Goal: Task Accomplishment & Management: Use online tool/utility

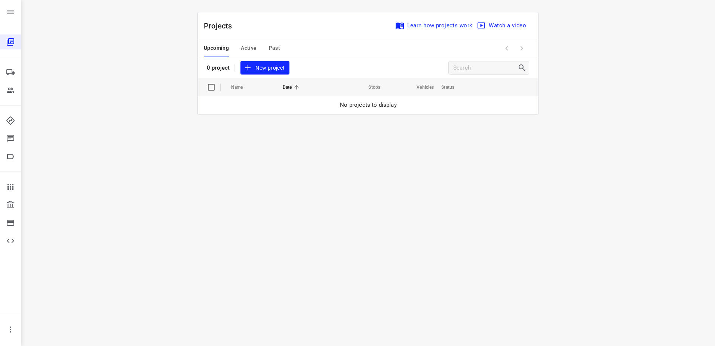
click at [273, 47] on span "Past" at bounding box center [275, 47] width 12 height 9
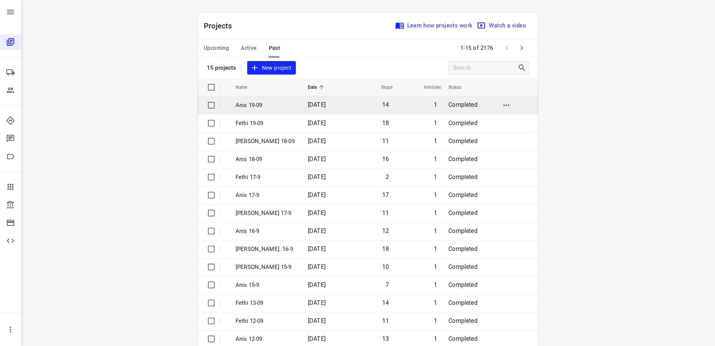
click at [302, 108] on td "[DATE]" at bounding box center [325, 105] width 46 height 18
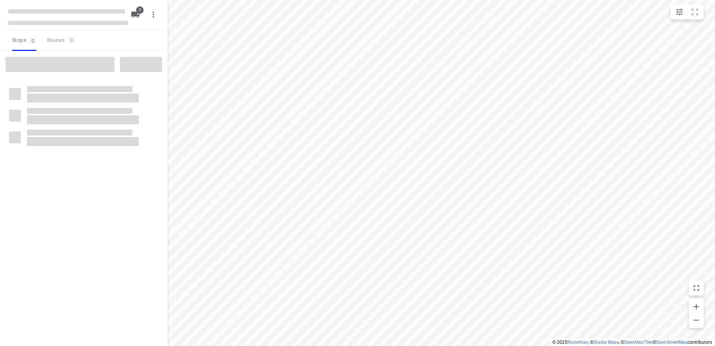
type input "distance"
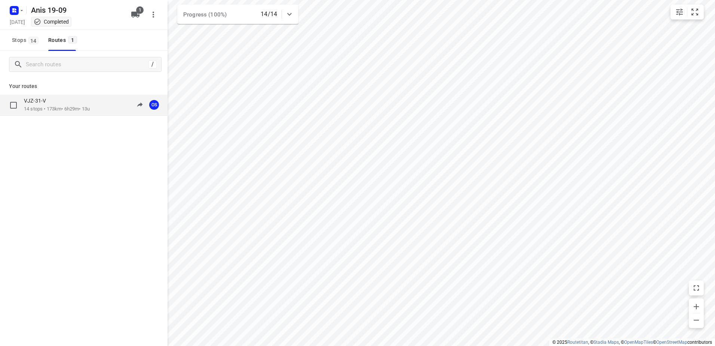
click at [78, 109] on p "14 stops • 173km • 6h29m • 13u" at bounding box center [57, 108] width 66 height 7
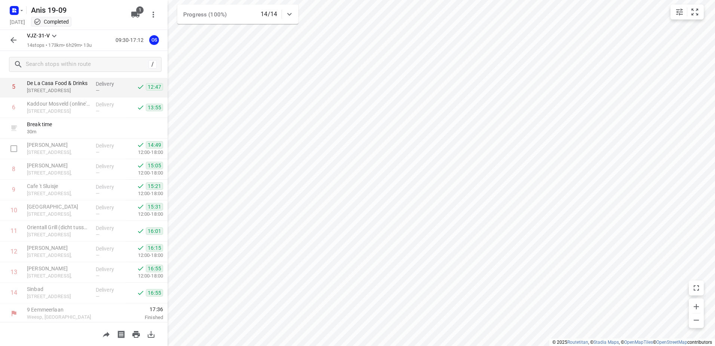
scroll to position [123, 0]
click at [13, 3] on div at bounding box center [16, 10] width 18 height 15
click at [15, 10] on icon "button" at bounding box center [16, 11] width 2 height 2
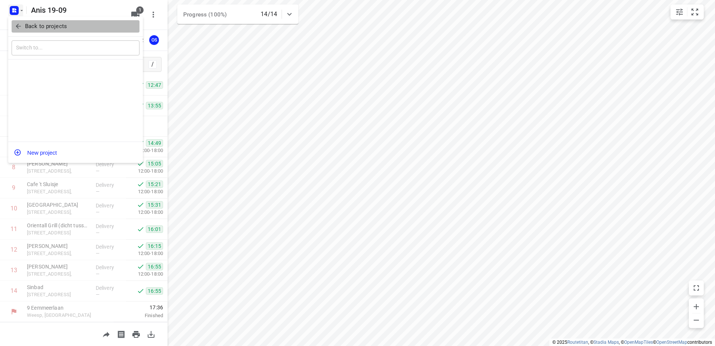
click at [13, 25] on button "Back to projects" at bounding box center [76, 26] width 128 height 12
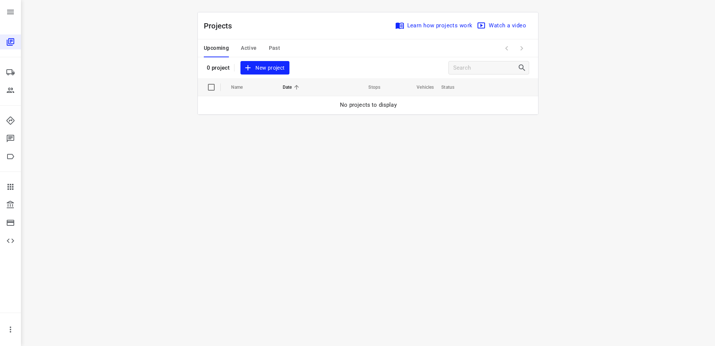
click at [271, 48] on span "Past" at bounding box center [275, 47] width 12 height 9
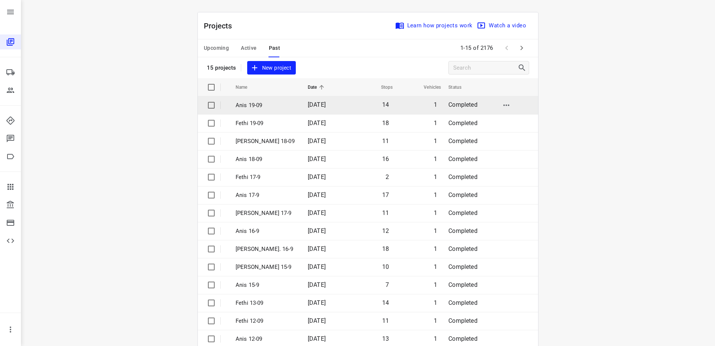
click at [271, 110] on td "Anis 19-09" at bounding box center [265, 105] width 74 height 18
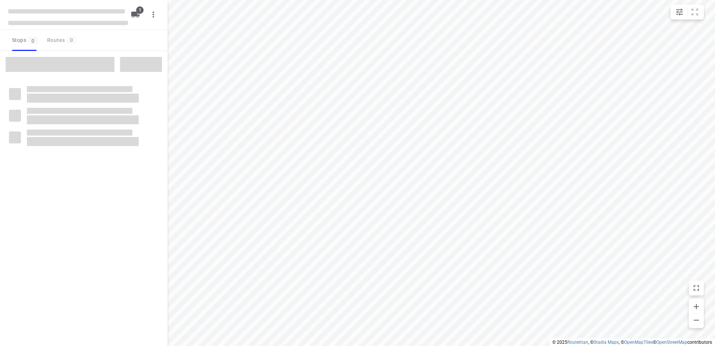
type input "distance"
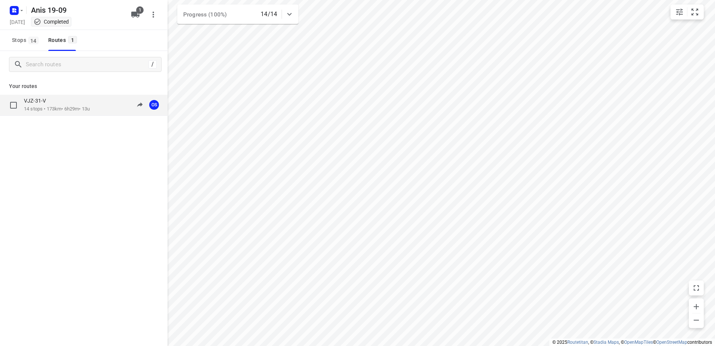
click at [76, 108] on p "14 stops • 173km • 6h29m • 13u" at bounding box center [57, 108] width 66 height 7
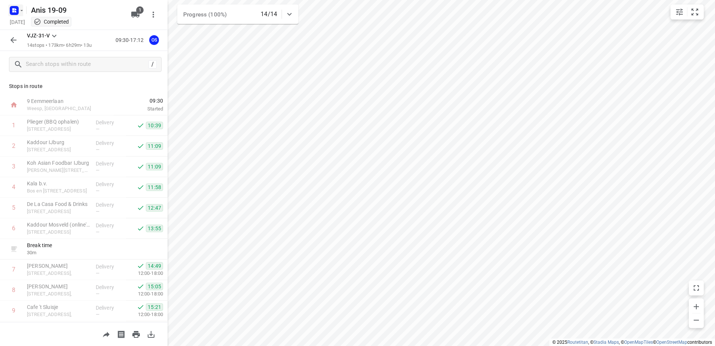
click at [14, 12] on icon "button" at bounding box center [13, 11] width 2 height 2
click at [18, 22] on icon "button" at bounding box center [18, 25] width 7 height 7
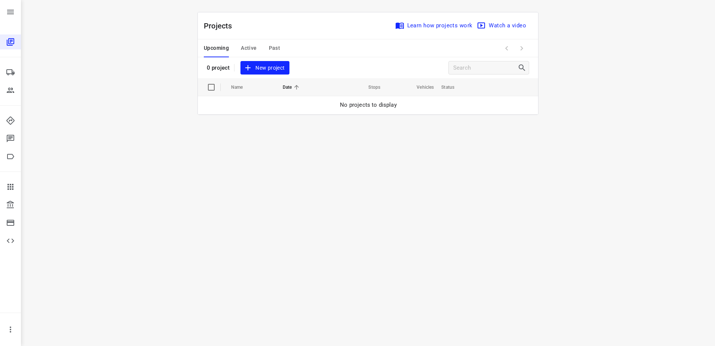
click at [275, 48] on span "Past" at bounding box center [275, 47] width 12 height 9
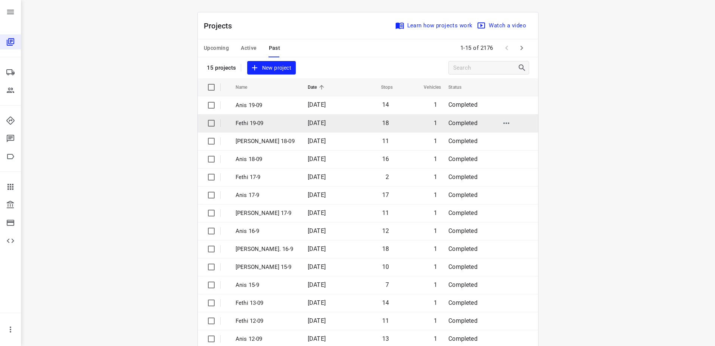
click at [258, 119] on p "Fethi 19-09" at bounding box center [266, 123] width 61 height 9
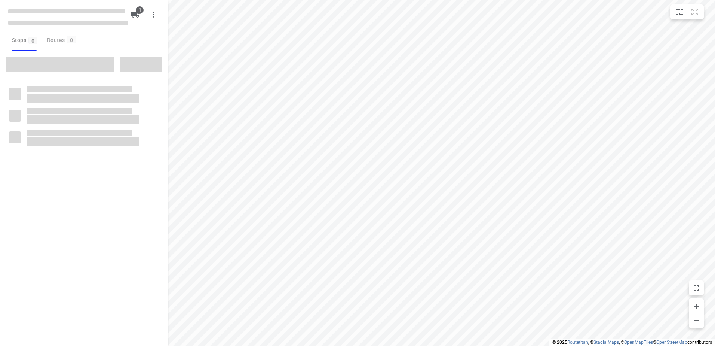
type input "distance"
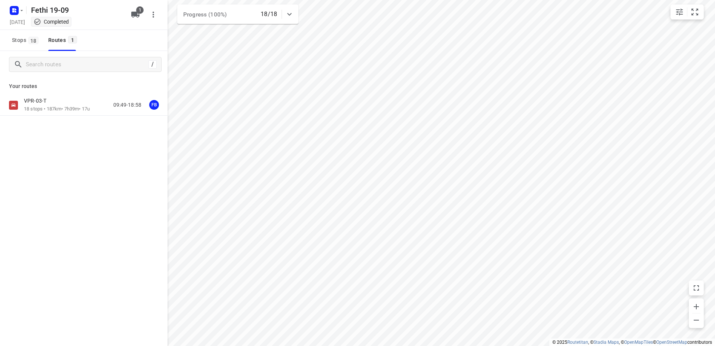
click at [85, 91] on div "Your routes VPR-03-T 18 stops • 187km • 7h39m • 17u 09:49-18:58 FB" at bounding box center [84, 123] width 168 height 90
click at [90, 105] on div "VPR-03-T" at bounding box center [57, 101] width 66 height 8
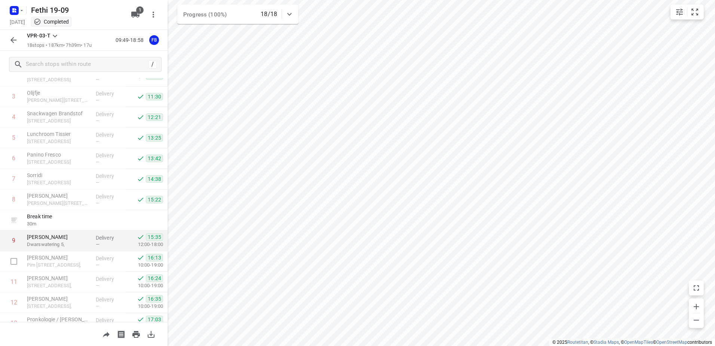
scroll to position [75, 0]
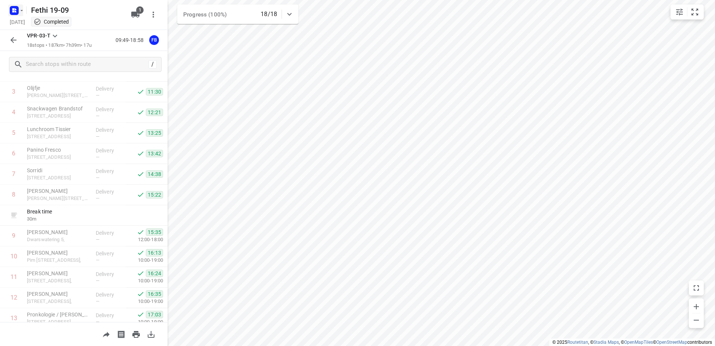
click at [19, 10] on icon "button" at bounding box center [22, 10] width 6 height 6
click at [21, 28] on icon "button" at bounding box center [18, 25] width 7 height 7
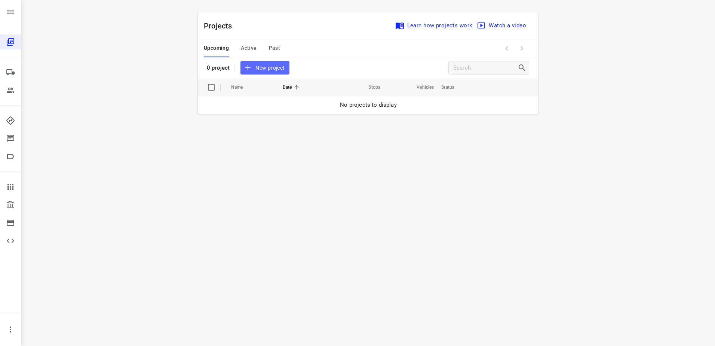
click at [261, 67] on span "New project" at bounding box center [265, 67] width 40 height 9
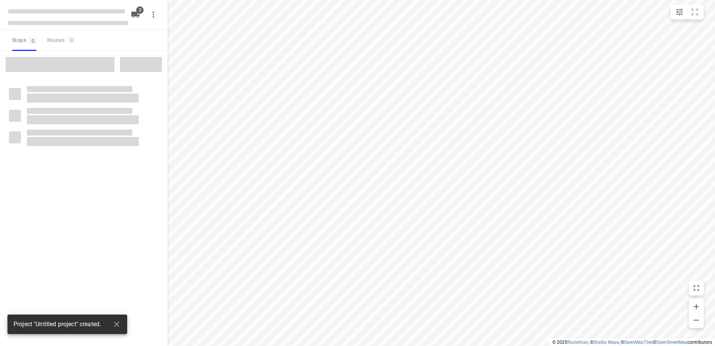
type input "distance"
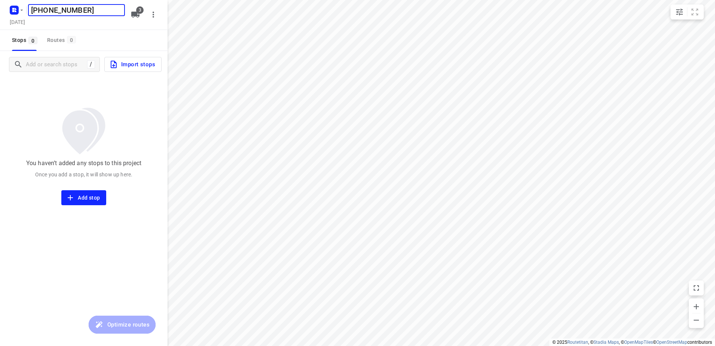
type input "[PHONE_NUMBER]"
click at [86, 12] on h5 "[PHONE_NUMBER]" at bounding box center [76, 10] width 97 height 12
type input "[DATE] Fethi"
click at [137, 71] on button "Import stops" at bounding box center [132, 64] width 57 height 15
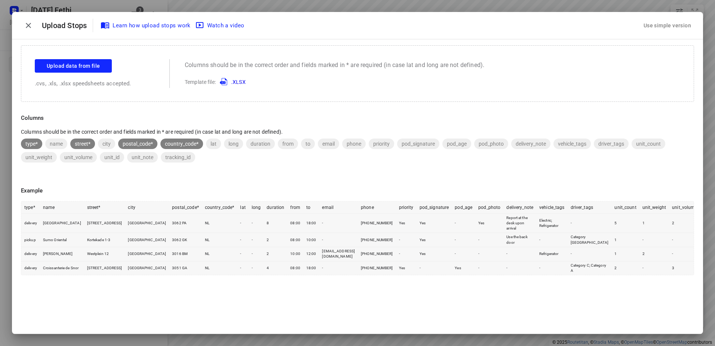
click at [658, 25] on div "Use simple version" at bounding box center [667, 25] width 50 height 12
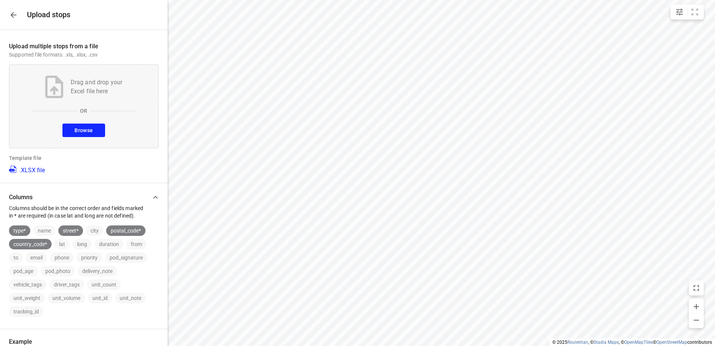
click at [85, 131] on span "Browse" at bounding box center [83, 130] width 18 height 9
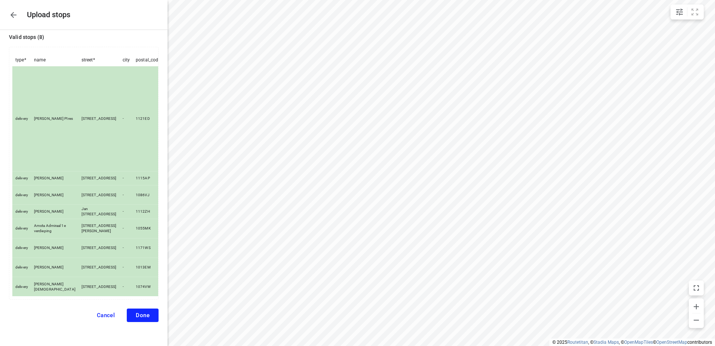
scroll to position [76, 0]
click at [138, 311] on button "Done" at bounding box center [143, 314] width 32 height 13
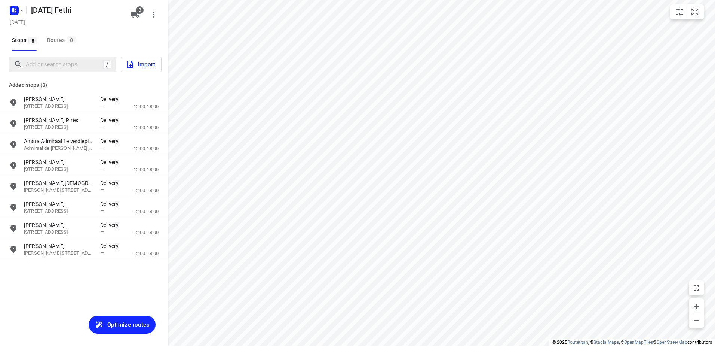
click at [67, 57] on div "/" at bounding box center [62, 64] width 107 height 15
click at [67, 61] on input "Add or search stops" at bounding box center [93, 65] width 135 height 12
paste input "Krijn taconiskade"
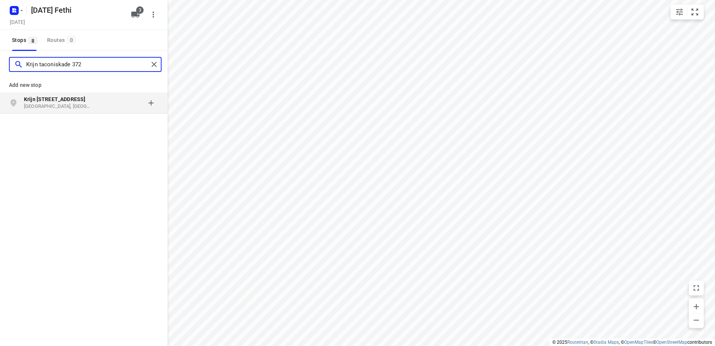
type input "Krijn taconiskade 372"
click at [76, 101] on b "Krijn [STREET_ADDRESS]" at bounding box center [54, 99] width 61 height 6
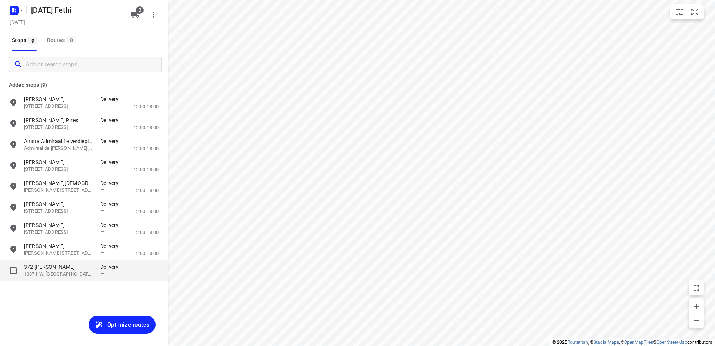
click at [79, 266] on p "372 [PERSON_NAME]" at bounding box center [58, 266] width 69 height 7
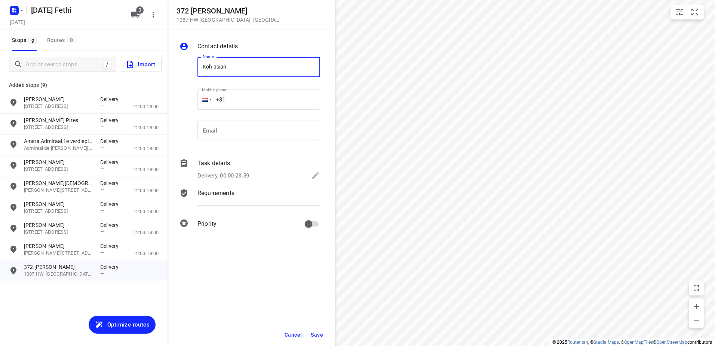
type input "Koh asian"
click at [316, 331] on span "Save" at bounding box center [317, 334] width 12 height 6
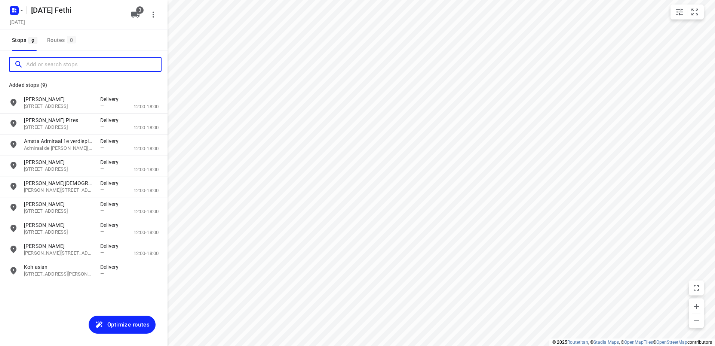
click at [48, 65] on input "Add or search stops" at bounding box center [93, 65] width 135 height 12
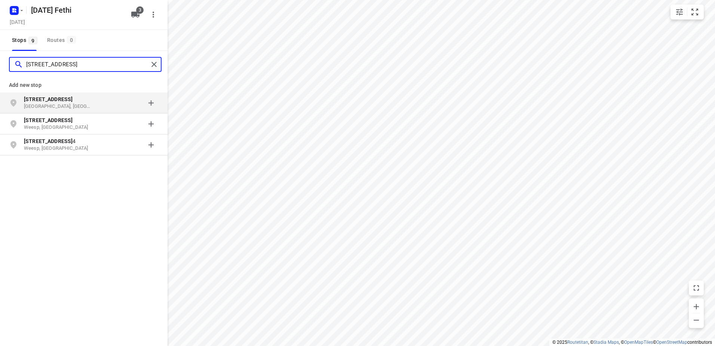
type input "[STREET_ADDRESS]"
click at [81, 104] on p "[GEOGRAPHIC_DATA], [GEOGRAPHIC_DATA]" at bounding box center [58, 106] width 69 height 7
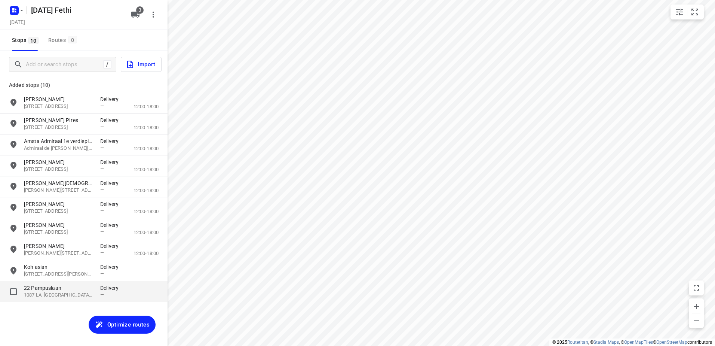
click at [89, 289] on p "22 Pampuslaan" at bounding box center [58, 287] width 69 height 7
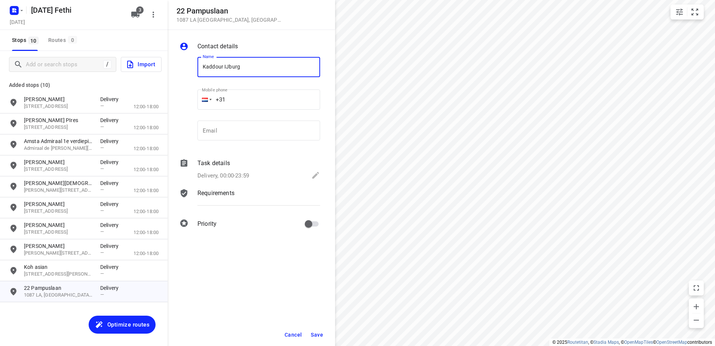
type input "Kaddour IJburg"
click at [310, 336] on button "Save" at bounding box center [317, 334] width 18 height 13
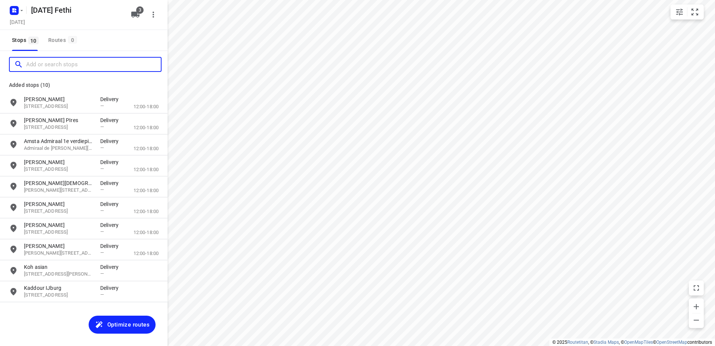
click at [47, 61] on input "Add or search stops" at bounding box center [93, 65] width 135 height 12
paste input "[GEOGRAPHIC_DATA]"
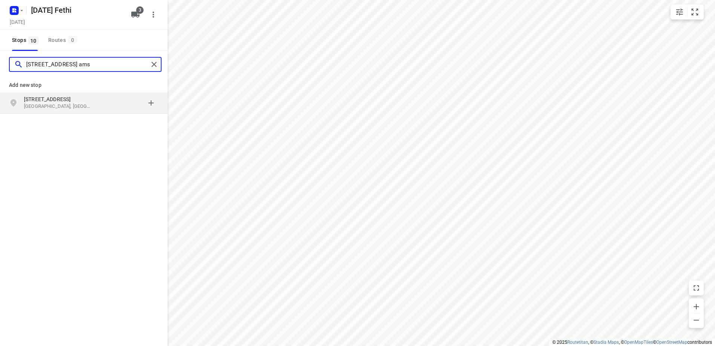
type input "[STREET_ADDRESS] ams"
click at [86, 98] on p "[STREET_ADDRESS]" at bounding box center [58, 98] width 69 height 7
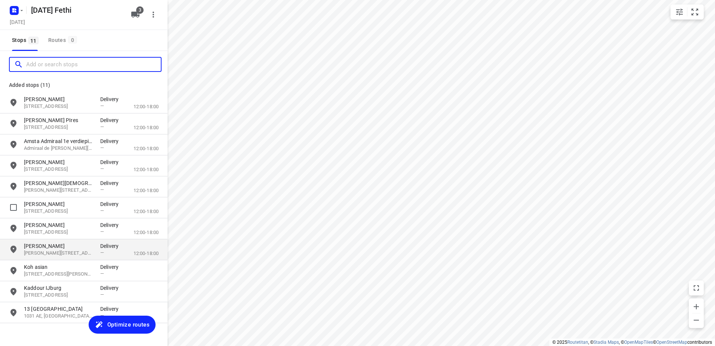
scroll to position [20, 0]
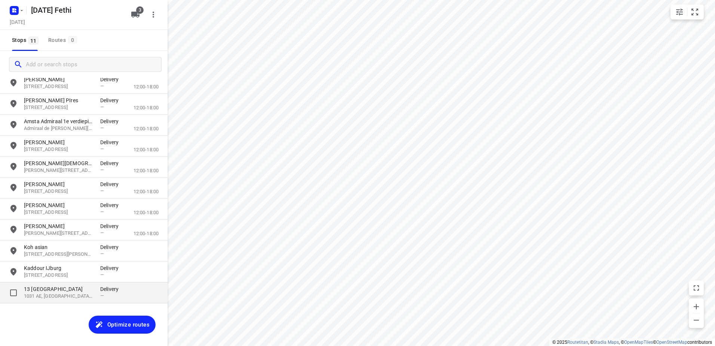
click at [94, 295] on div "13 [STREET_ADDRESS]" at bounding box center [62, 292] width 76 height 15
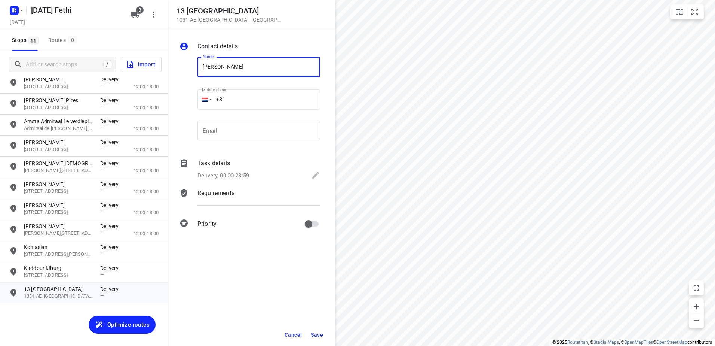
type input "[PERSON_NAME]"
click at [323, 334] on button "Save" at bounding box center [317, 334] width 18 height 13
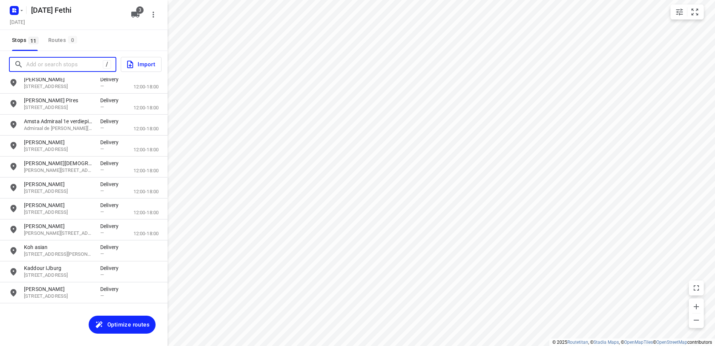
click at [48, 63] on input "Add or search stops" at bounding box center [64, 65] width 77 height 12
paste input "[PERSON_NAME]"
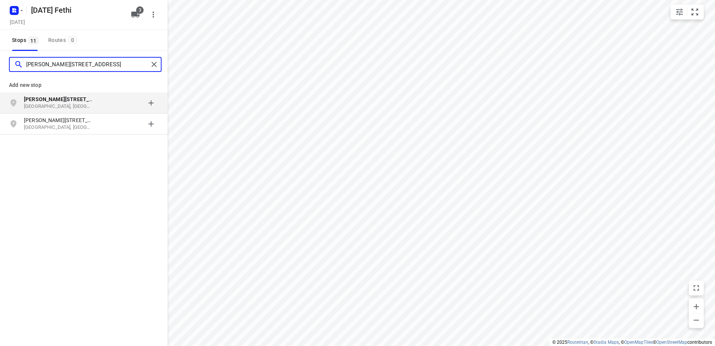
type input "[PERSON_NAME][STREET_ADDRESS]"
click at [78, 105] on p "[GEOGRAPHIC_DATA], [GEOGRAPHIC_DATA]" at bounding box center [58, 106] width 69 height 7
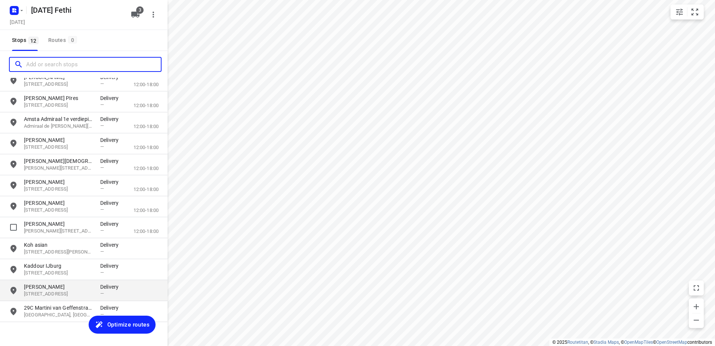
scroll to position [33, 0]
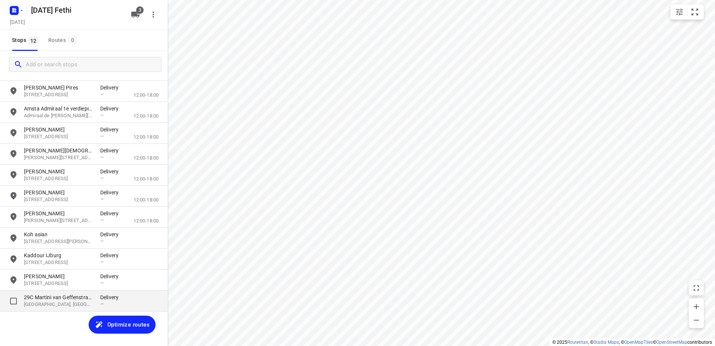
click at [70, 294] on p "29C Martini van Geffenstraat" at bounding box center [58, 296] width 69 height 7
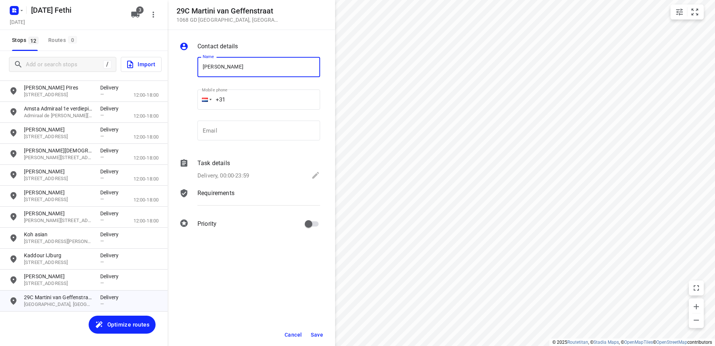
type input "[PERSON_NAME]"
click at [321, 329] on button "Save" at bounding box center [317, 334] width 18 height 13
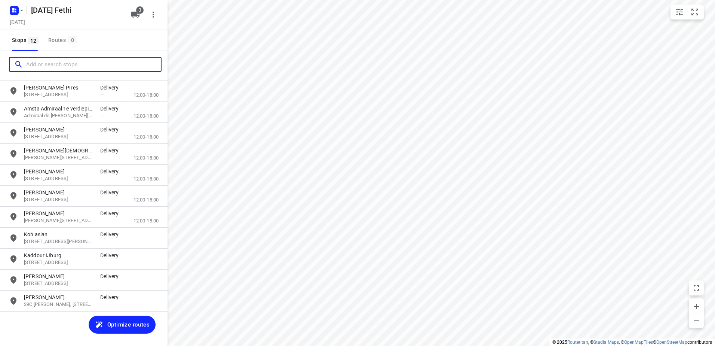
click at [86, 64] on input "Add or search stops" at bounding box center [93, 65] width 135 height 12
paste input "Haarlemmerstraat"
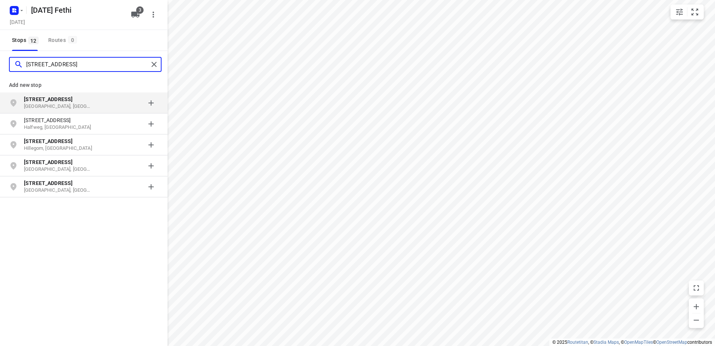
type input "[STREET_ADDRESS]"
click at [88, 104] on p "[GEOGRAPHIC_DATA], [GEOGRAPHIC_DATA]" at bounding box center [58, 106] width 69 height 7
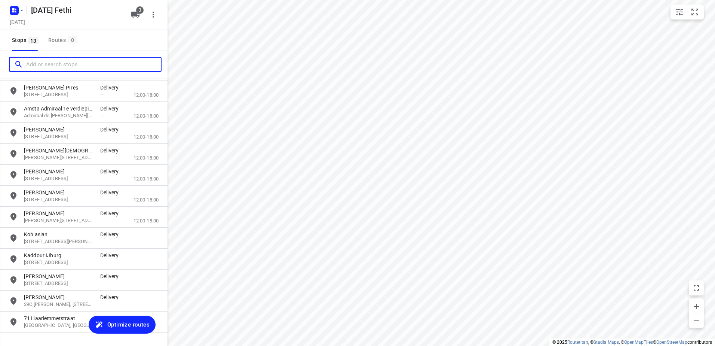
scroll to position [53, 0]
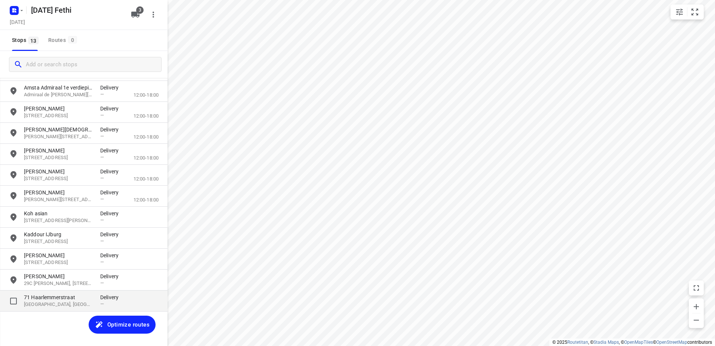
click at [75, 310] on div "71 [STREET_ADDRESS] Delivery —" at bounding box center [84, 300] width 168 height 21
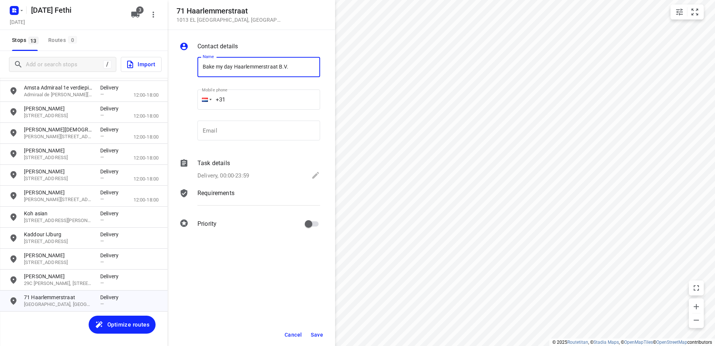
type input "Bake my day Haarlemmerstraat B.V."
click at [320, 334] on span "Save" at bounding box center [317, 334] width 12 height 6
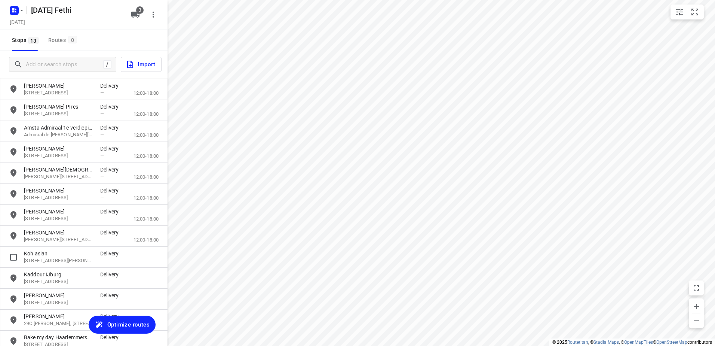
scroll to position [0, 0]
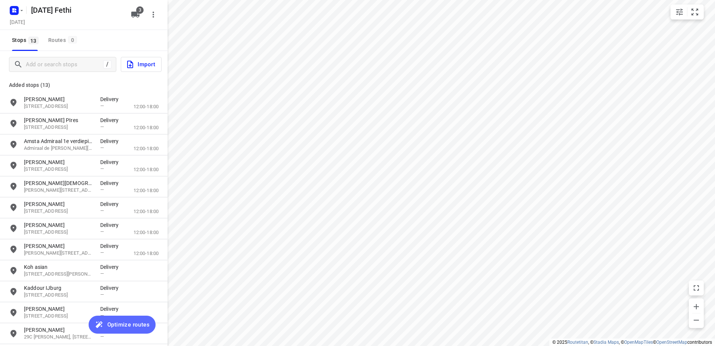
click at [115, 322] on span "Optimize routes" at bounding box center [128, 324] width 42 height 10
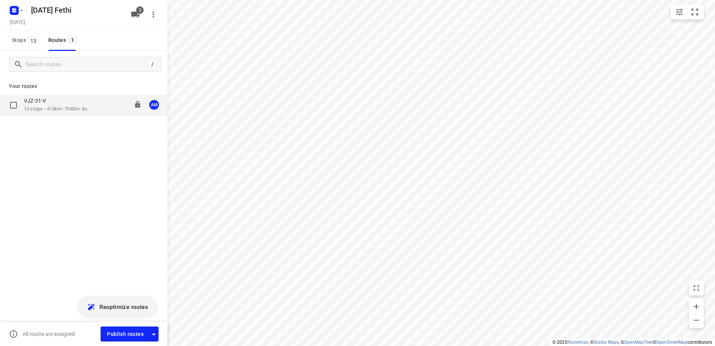
click at [94, 98] on div "VJZ-31-V 13 stops • 415km • 7h30m • 8u 10:30-18:00 AM" at bounding box center [96, 104] width 144 height 15
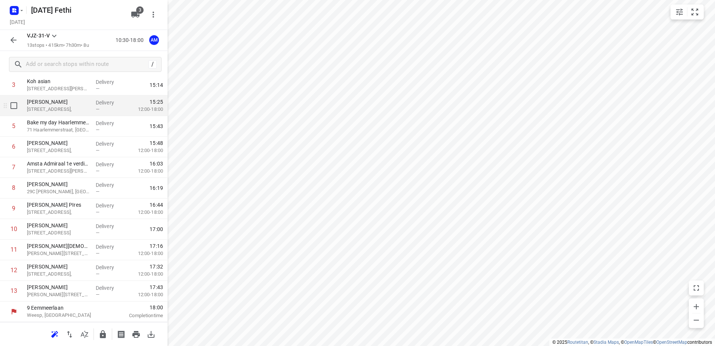
scroll to position [44, 0]
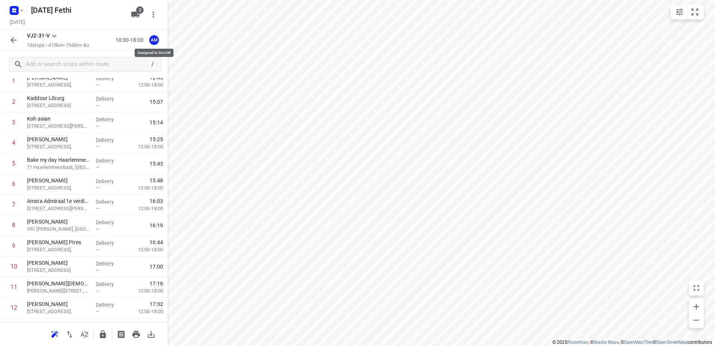
click at [154, 41] on div "AM" at bounding box center [154, 40] width 10 height 10
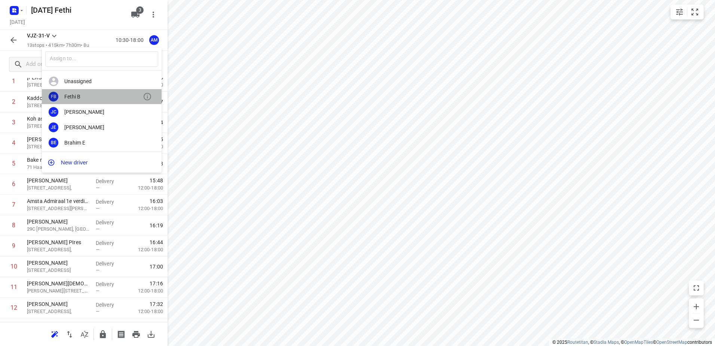
click at [110, 92] on div "FB Fethi B" at bounding box center [102, 96] width 120 height 15
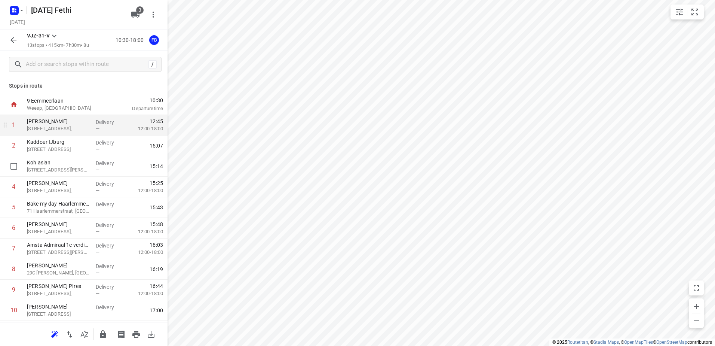
scroll to position [0, 0]
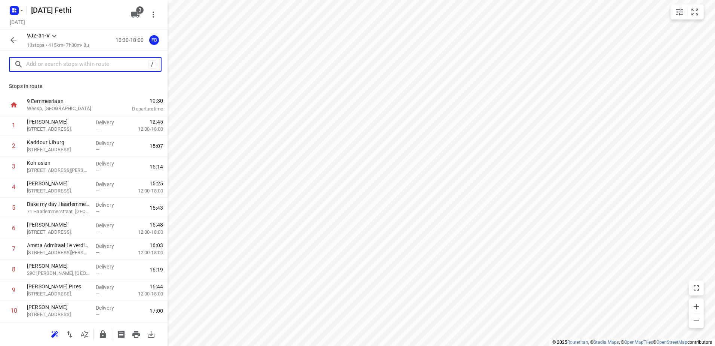
click at [84, 69] on input "text" at bounding box center [87, 65] width 122 height 12
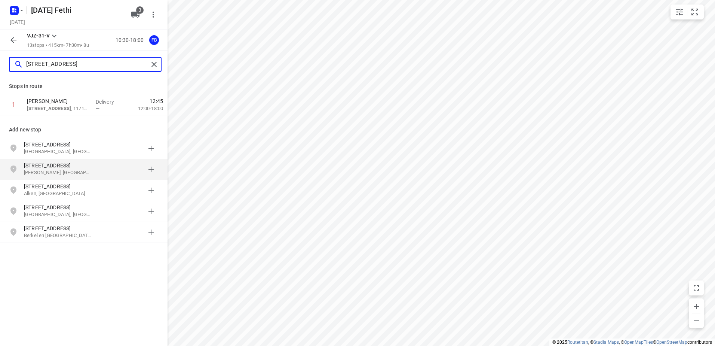
type input "[STREET_ADDRESS]"
click at [68, 168] on p "[STREET_ADDRESS]" at bounding box center [58, 165] width 69 height 7
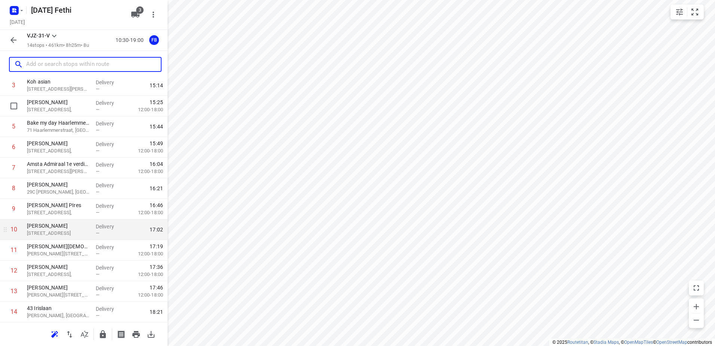
scroll to position [102, 0]
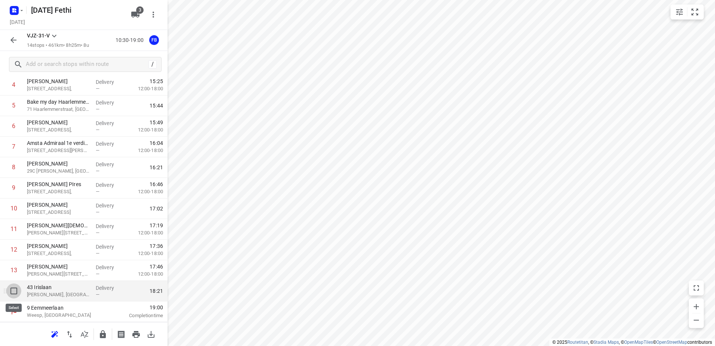
click at [17, 291] on input "checkbox" at bounding box center [13, 290] width 15 height 15
checkbox input "true"
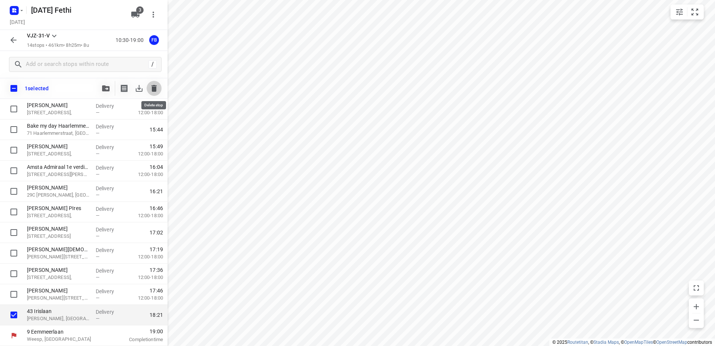
click at [153, 95] on button "button" at bounding box center [154, 88] width 15 height 15
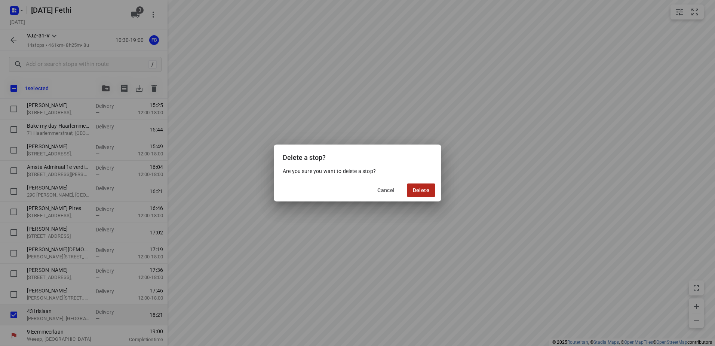
click at [420, 196] on button "Delete" at bounding box center [421, 189] width 28 height 13
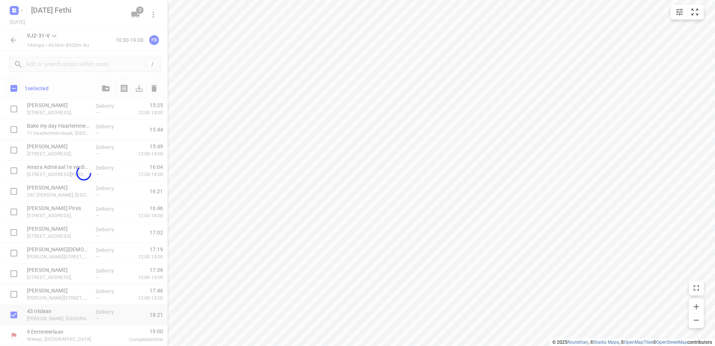
click at [64, 65] on div at bounding box center [84, 173] width 168 height 346
click at [67, 65] on div at bounding box center [84, 173] width 168 height 346
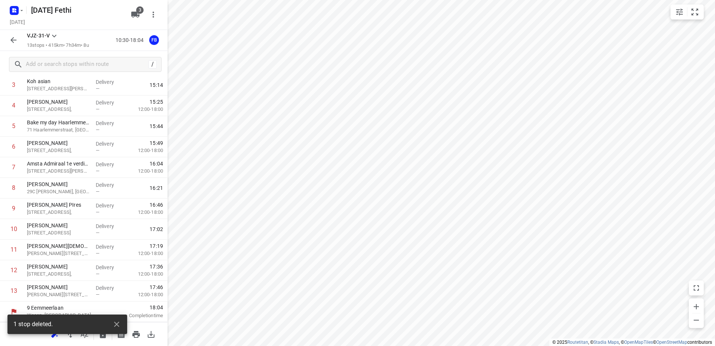
scroll to position [82, 0]
click at [67, 65] on input "text" at bounding box center [87, 65] width 122 height 12
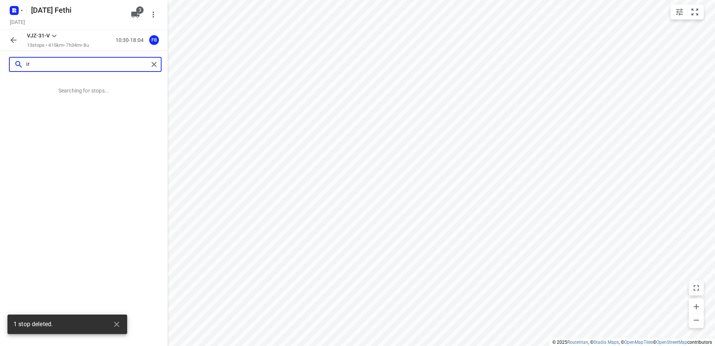
scroll to position [0, 0]
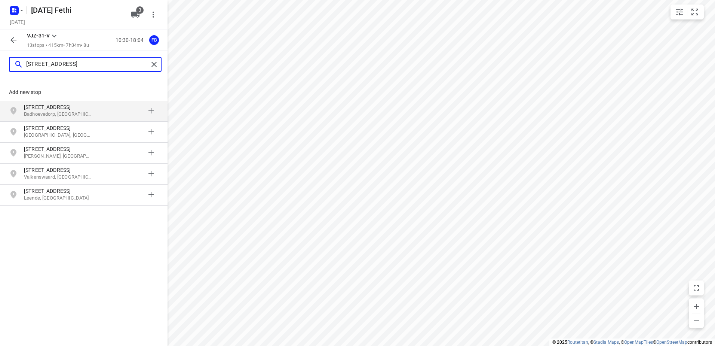
type input "[STREET_ADDRESS]"
click at [83, 110] on p "[STREET_ADDRESS]" at bounding box center [58, 106] width 69 height 7
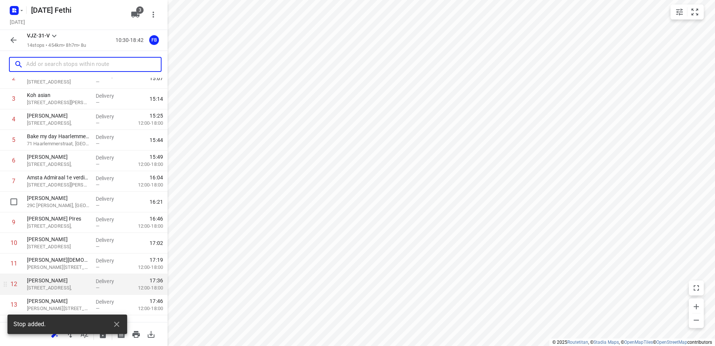
scroll to position [102, 0]
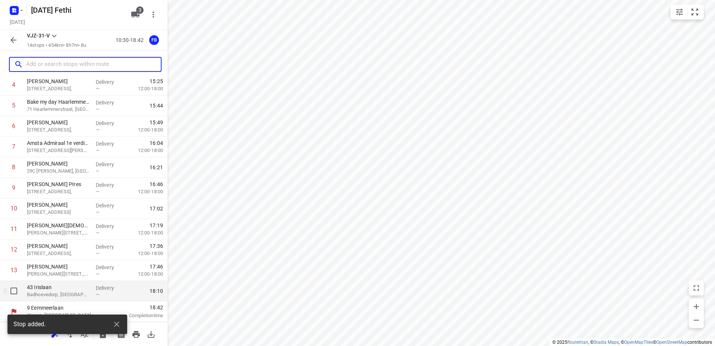
click at [78, 290] on p "43 Irislaan" at bounding box center [58, 286] width 63 height 7
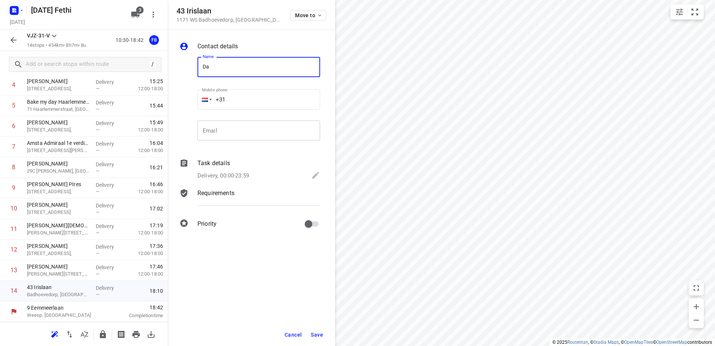
type input "D"
click at [263, 65] on input "text" at bounding box center [258, 67] width 123 height 20
paste input "[PERSON_NAME]"
type input "[PERSON_NAME]"
click at [266, 102] on input "+31" at bounding box center [258, 99] width 123 height 20
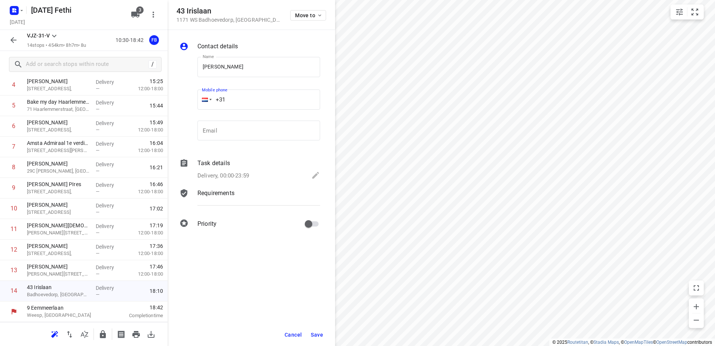
paste input "31612971009"
click at [233, 99] on input "[PHONE_NUMBER]" at bounding box center [258, 99] width 123 height 20
type input "[PHONE_NUMBER]"
click at [245, 169] on div "Task details Delivery, 00:00-23:59" at bounding box center [259, 169] width 126 height 25
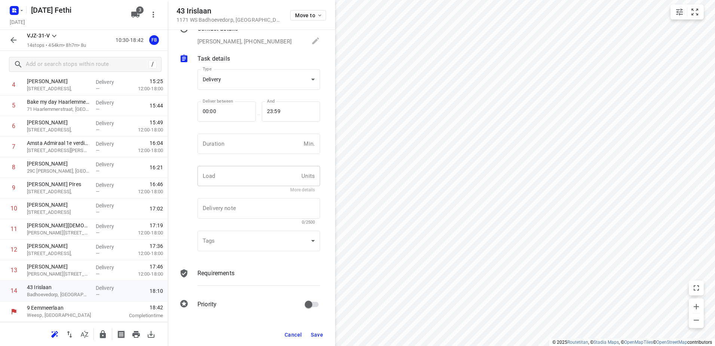
scroll to position [0, 0]
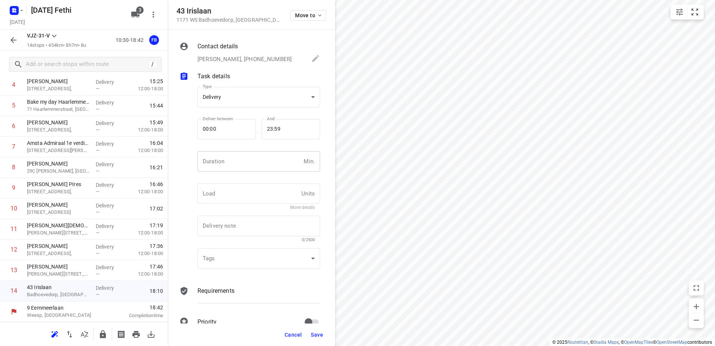
click at [246, 161] on input "number" at bounding box center [248, 161] width 103 height 20
type input "5"
click at [319, 328] on button "Save" at bounding box center [317, 334] width 18 height 13
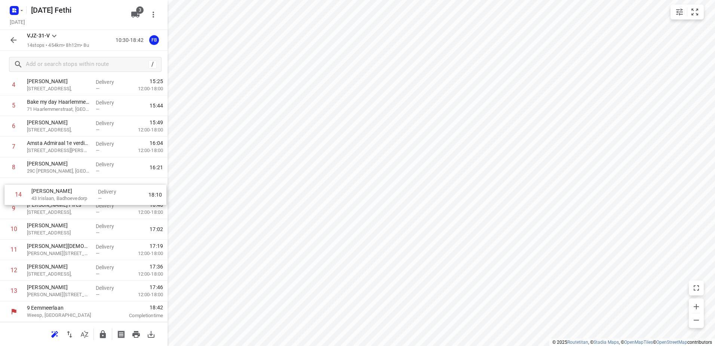
drag, startPoint x: 73, startPoint y: 291, endPoint x: 78, endPoint y: 191, distance: 100.8
click at [78, 191] on div "1 [PERSON_NAME] [STREET_ADDRESS], Delivery — 12:45 12:00-18:00 2 Kaddour IJburg…" at bounding box center [84, 157] width 168 height 288
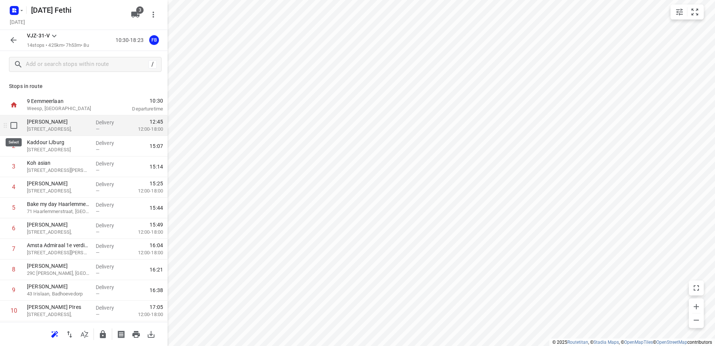
click at [12, 124] on input "checkbox" at bounding box center [13, 125] width 15 height 15
checkbox input "true"
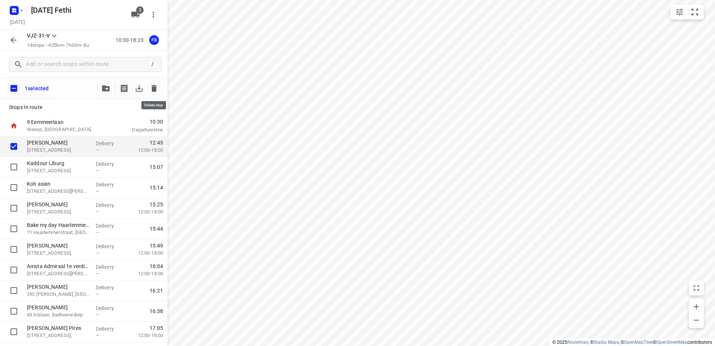
click at [154, 84] on icon "button" at bounding box center [154, 88] width 9 height 9
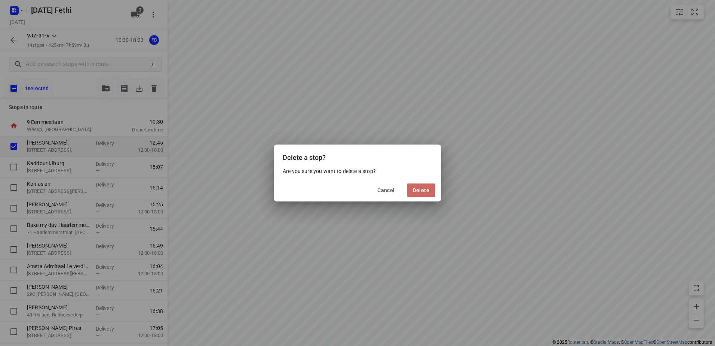
click at [426, 187] on span "Delete" at bounding box center [421, 190] width 16 height 6
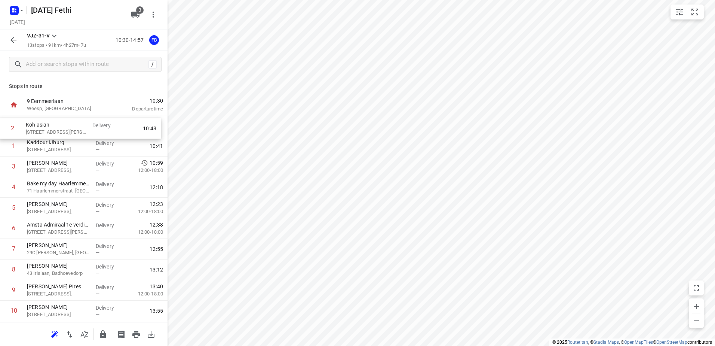
drag, startPoint x: 52, startPoint y: 135, endPoint x: 52, endPoint y: 128, distance: 7.1
click at [52, 128] on div "1 Kaddour IJburg 22 Pampuslaan, [GEOGRAPHIC_DATA] Delivery — 10:41 2 Koh asian …" at bounding box center [84, 248] width 168 height 267
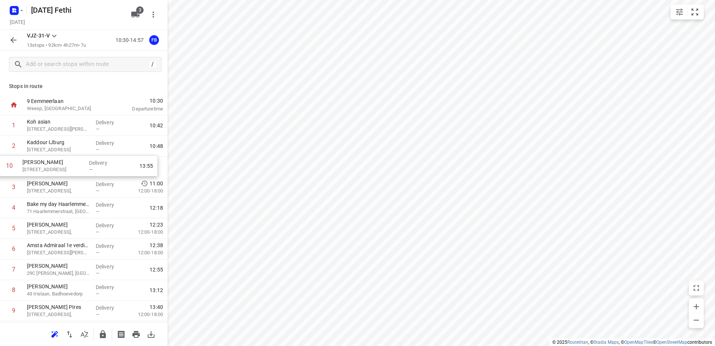
drag, startPoint x: 67, startPoint y: 230, endPoint x: 62, endPoint y: 160, distance: 69.8
click at [62, 160] on div "1 Koh asian 372 [PERSON_NAME], Amsterdam Delivery — 10:42 2 [GEOGRAPHIC_DATA], …" at bounding box center [84, 248] width 168 height 267
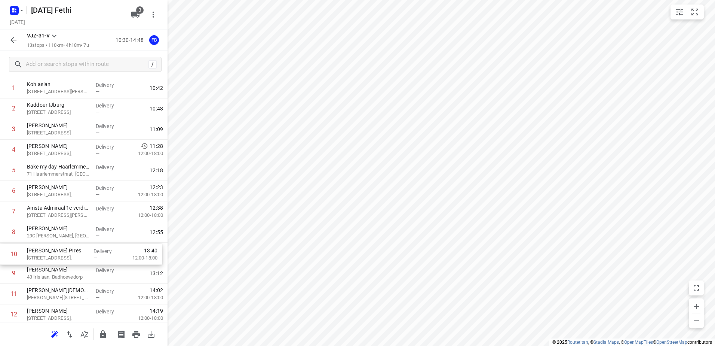
scroll to position [39, 0]
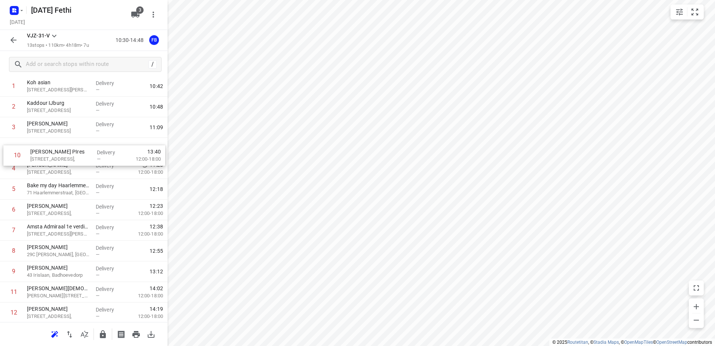
drag, startPoint x: 86, startPoint y: 263, endPoint x: 90, endPoint y: 142, distance: 120.5
click at [90, 142] on div "1 Koh asian 372 [PERSON_NAME], [GEOGRAPHIC_DATA] Delivery — 10:42 2 [GEOGRAPHIC…" at bounding box center [84, 209] width 168 height 267
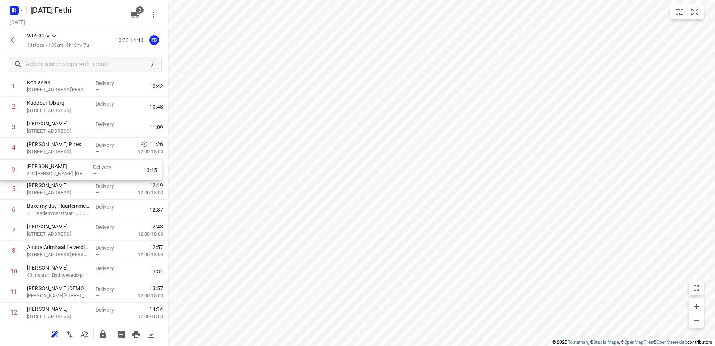
drag, startPoint x: 61, startPoint y: 236, endPoint x: 62, endPoint y: 170, distance: 66.6
click at [62, 170] on div "1 Koh asian 372 [PERSON_NAME], [GEOGRAPHIC_DATA] Delivery — 10:42 2 [GEOGRAPHIC…" at bounding box center [84, 209] width 168 height 267
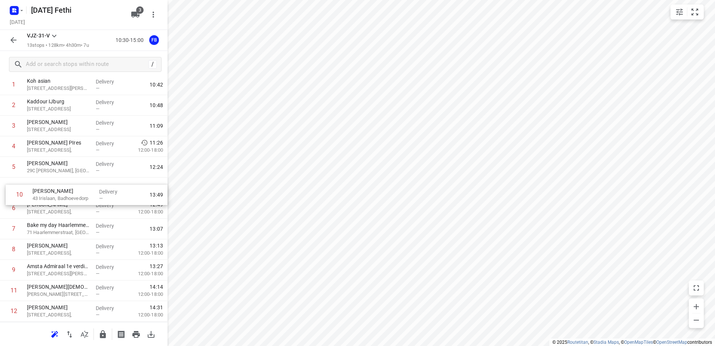
drag, startPoint x: 57, startPoint y: 276, endPoint x: 64, endPoint y: 194, distance: 81.8
click at [64, 194] on div "1 Koh asian 372 [PERSON_NAME], [GEOGRAPHIC_DATA] Delivery — 10:42 2 [GEOGRAPHIC…" at bounding box center [84, 207] width 168 height 267
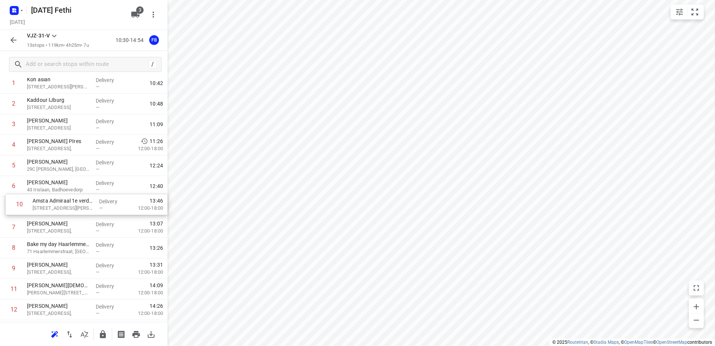
drag, startPoint x: 76, startPoint y: 273, endPoint x: 81, endPoint y: 206, distance: 66.4
click at [81, 206] on div "1 Koh asian 372 [PERSON_NAME], [GEOGRAPHIC_DATA] Delivery — 10:42 2 [GEOGRAPHIC…" at bounding box center [84, 206] width 168 height 267
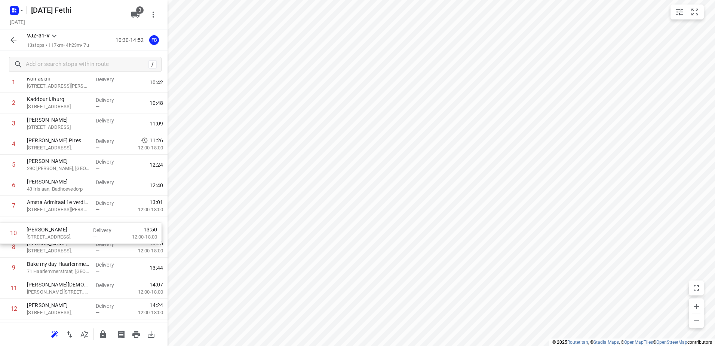
drag, startPoint x: 57, startPoint y: 268, endPoint x: 56, endPoint y: 231, distance: 37.0
click at [56, 231] on div "1 Koh asian 372 [PERSON_NAME], [GEOGRAPHIC_DATA] Delivery — 10:42 2 [GEOGRAPHIC…" at bounding box center [84, 205] width 168 height 267
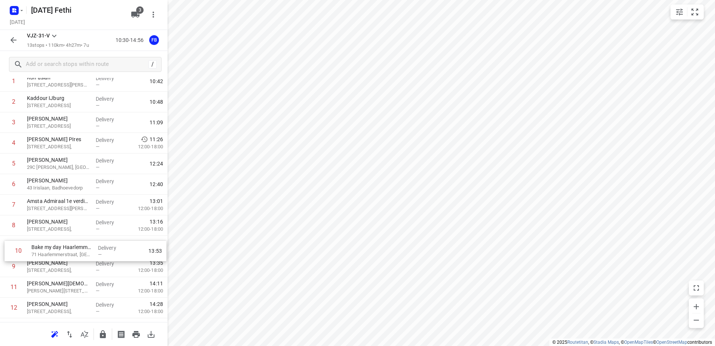
drag, startPoint x: 60, startPoint y: 260, endPoint x: 62, endPoint y: 249, distance: 10.4
click at [62, 249] on div "1 Koh asian 372 [PERSON_NAME], [GEOGRAPHIC_DATA] Delivery — 10:42 2 [GEOGRAPHIC…" at bounding box center [84, 204] width 168 height 267
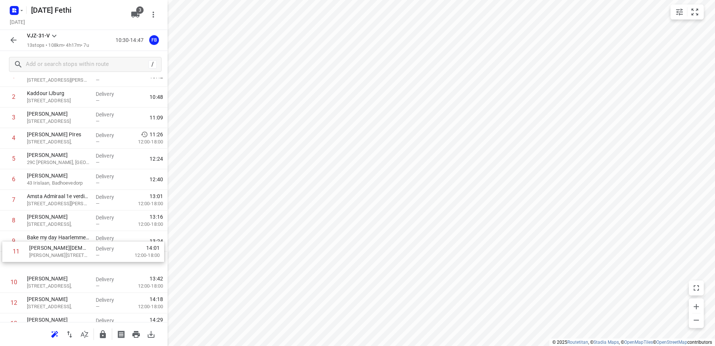
scroll to position [50, 0]
drag, startPoint x: 66, startPoint y: 289, endPoint x: 73, endPoint y: 256, distance: 33.6
click at [73, 256] on div "1 Koh asian 372 [PERSON_NAME], [GEOGRAPHIC_DATA] Delivery — 10:42 2 [GEOGRAPHIC…" at bounding box center [84, 198] width 168 height 267
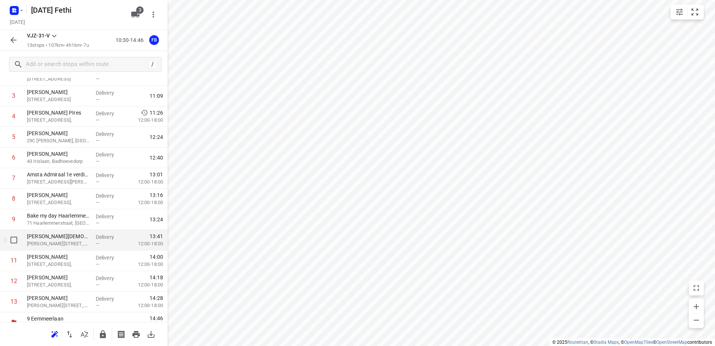
scroll to position [82, 0]
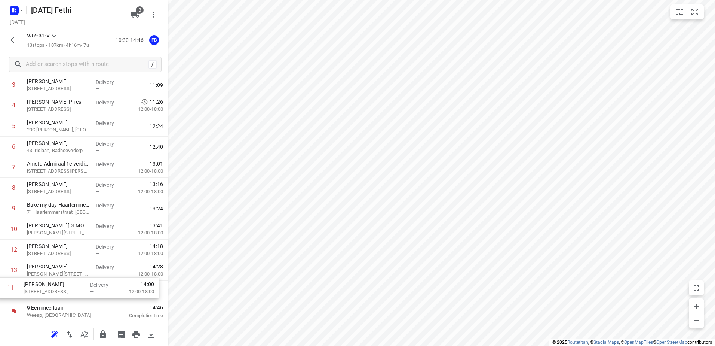
drag, startPoint x: 77, startPoint y: 243, endPoint x: 75, endPoint y: 286, distance: 43.1
click at [75, 286] on div "1 Koh asian 372 [PERSON_NAME], [GEOGRAPHIC_DATA] Delivery — 10:42 2 [GEOGRAPHIC…" at bounding box center [84, 167] width 168 height 267
click at [15, 40] on icon "button" at bounding box center [13, 40] width 6 height 6
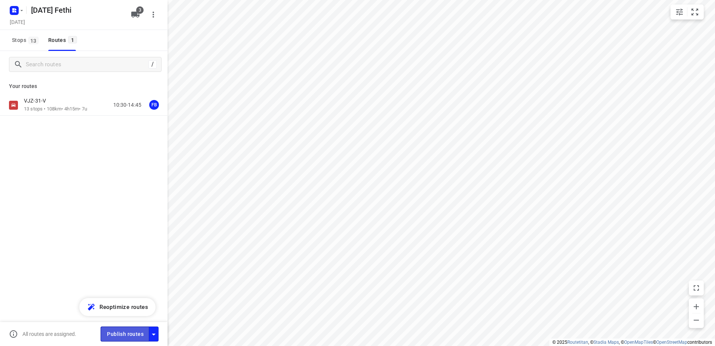
click at [135, 331] on span "Publish routes" at bounding box center [125, 333] width 37 height 9
